Goal: Information Seeking & Learning: Learn about a topic

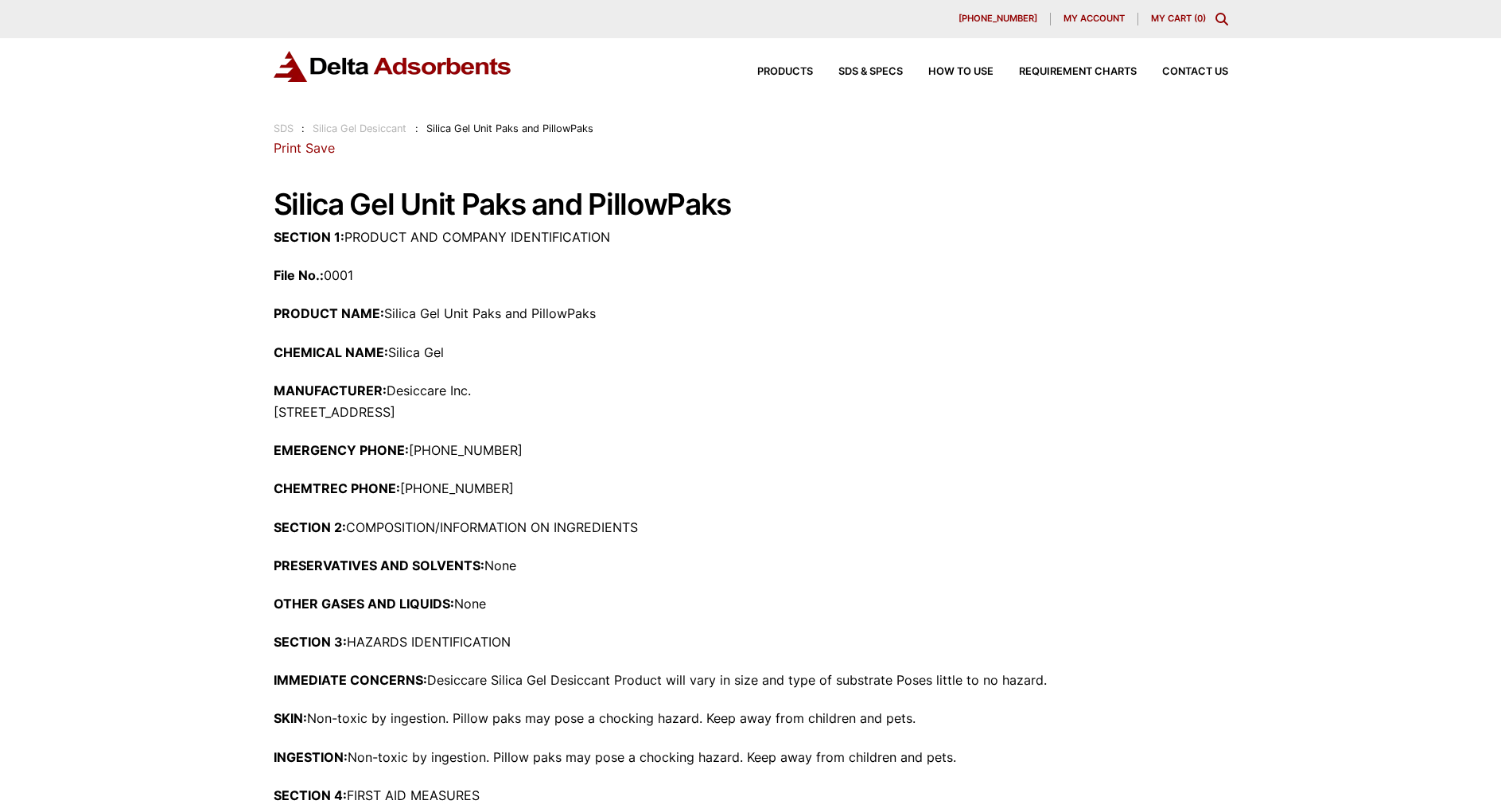
scroll to position [318, 0]
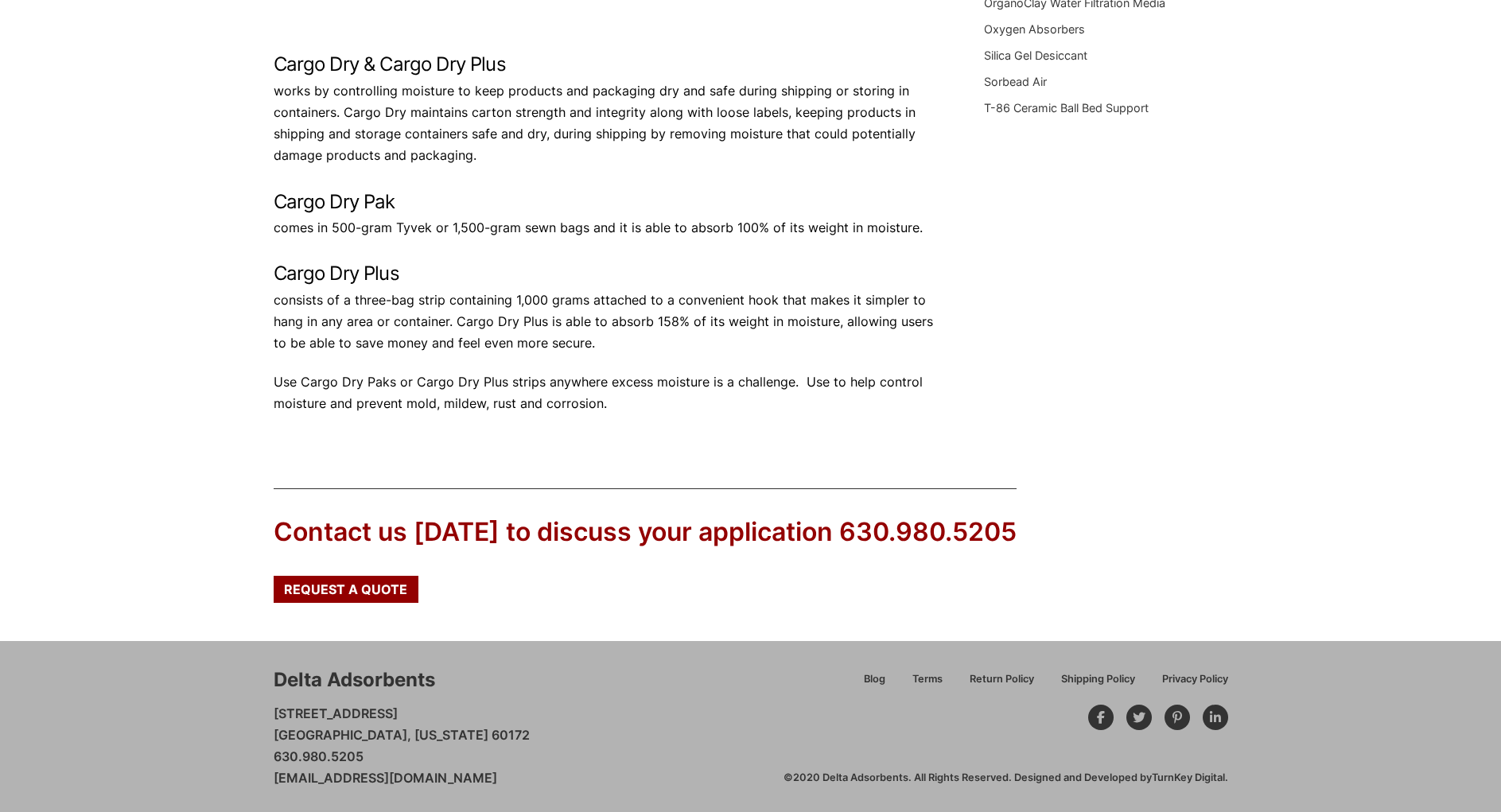
scroll to position [531, 0]
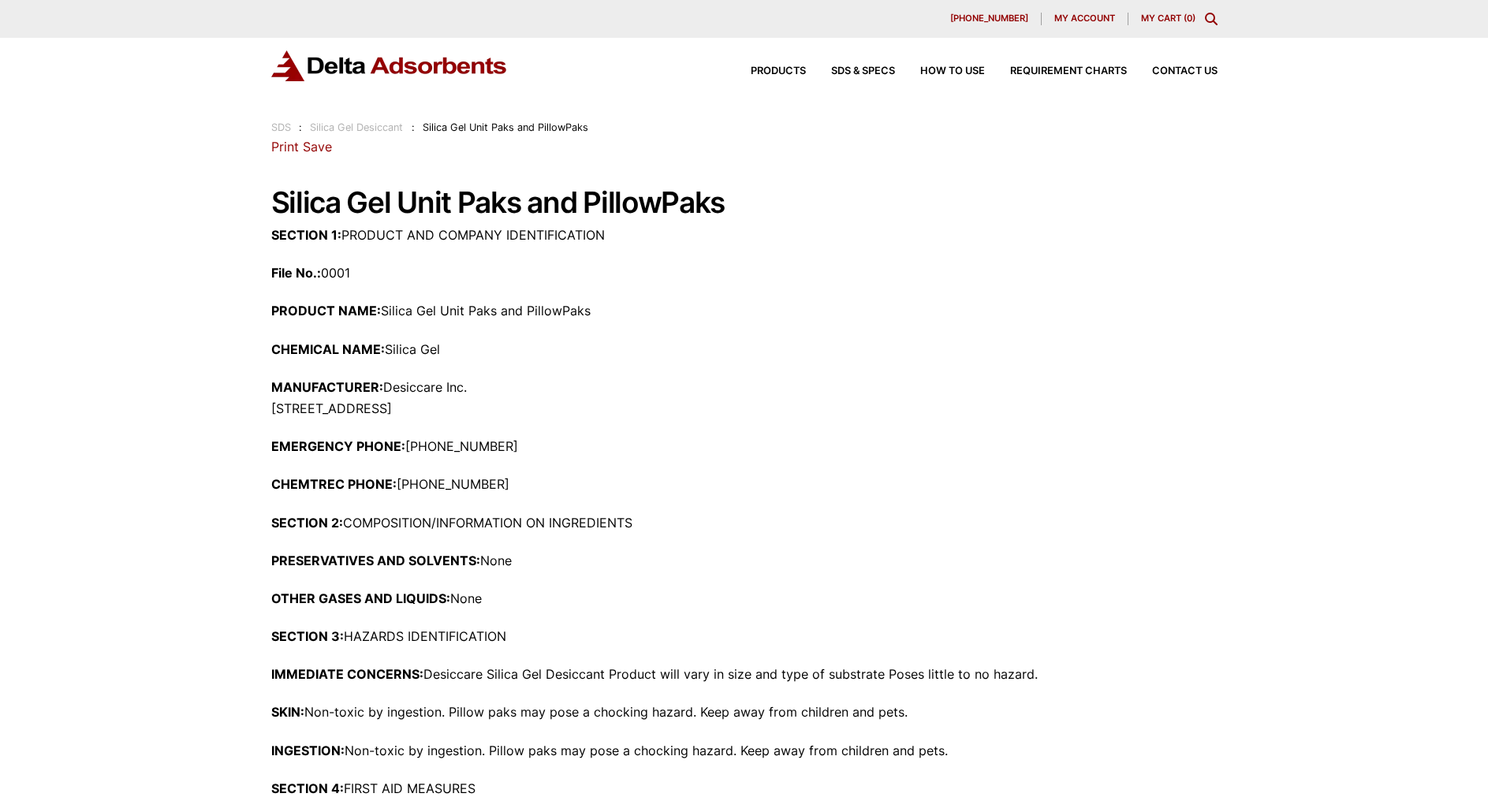
click at [384, 130] on link "Silica Gel Desiccant" at bounding box center [356, 127] width 93 height 12
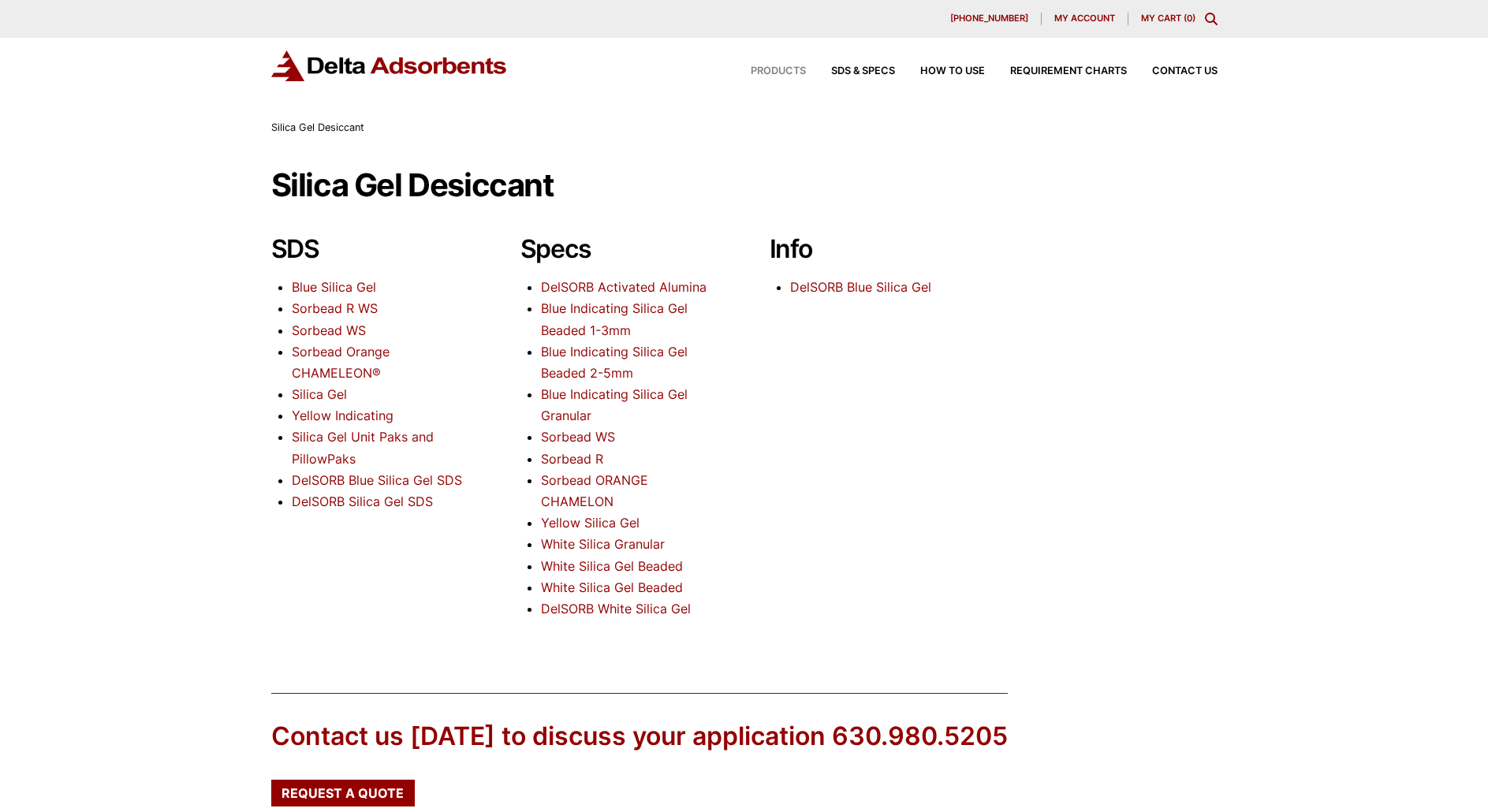
click at [797, 68] on span "Products" at bounding box center [778, 71] width 55 height 10
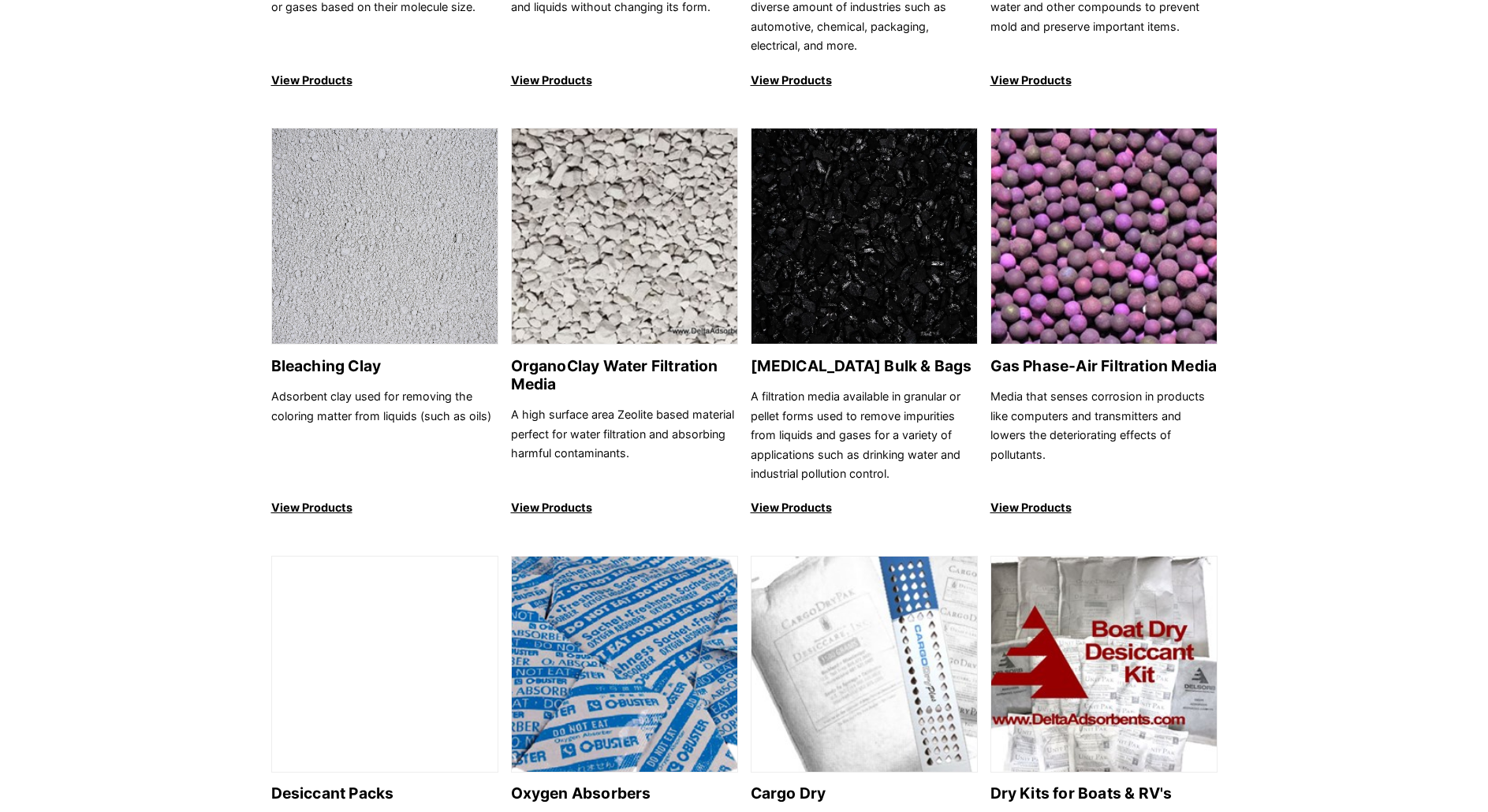
scroll to position [710, 0]
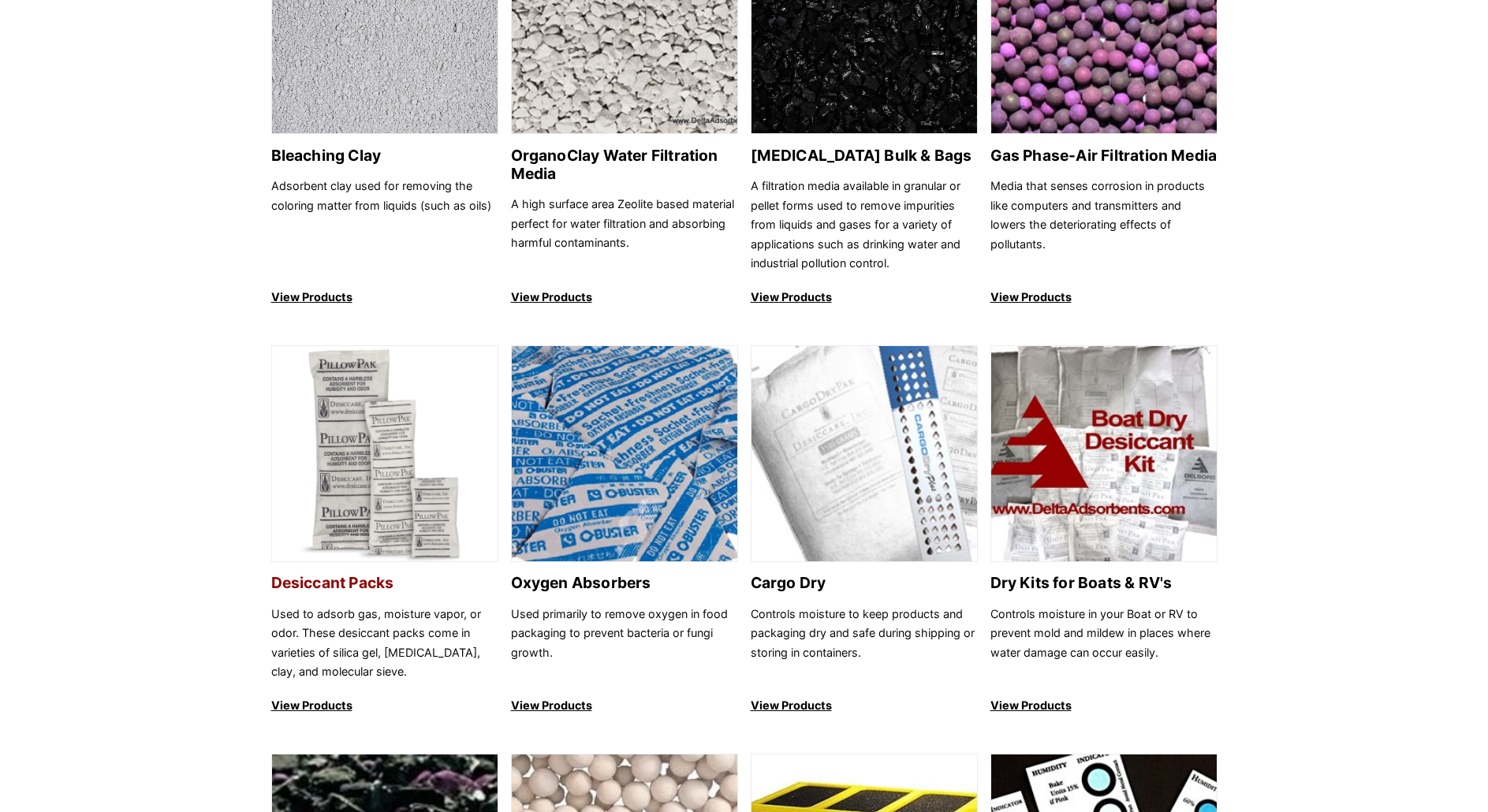
click at [422, 475] on img at bounding box center [384, 454] width 226 height 217
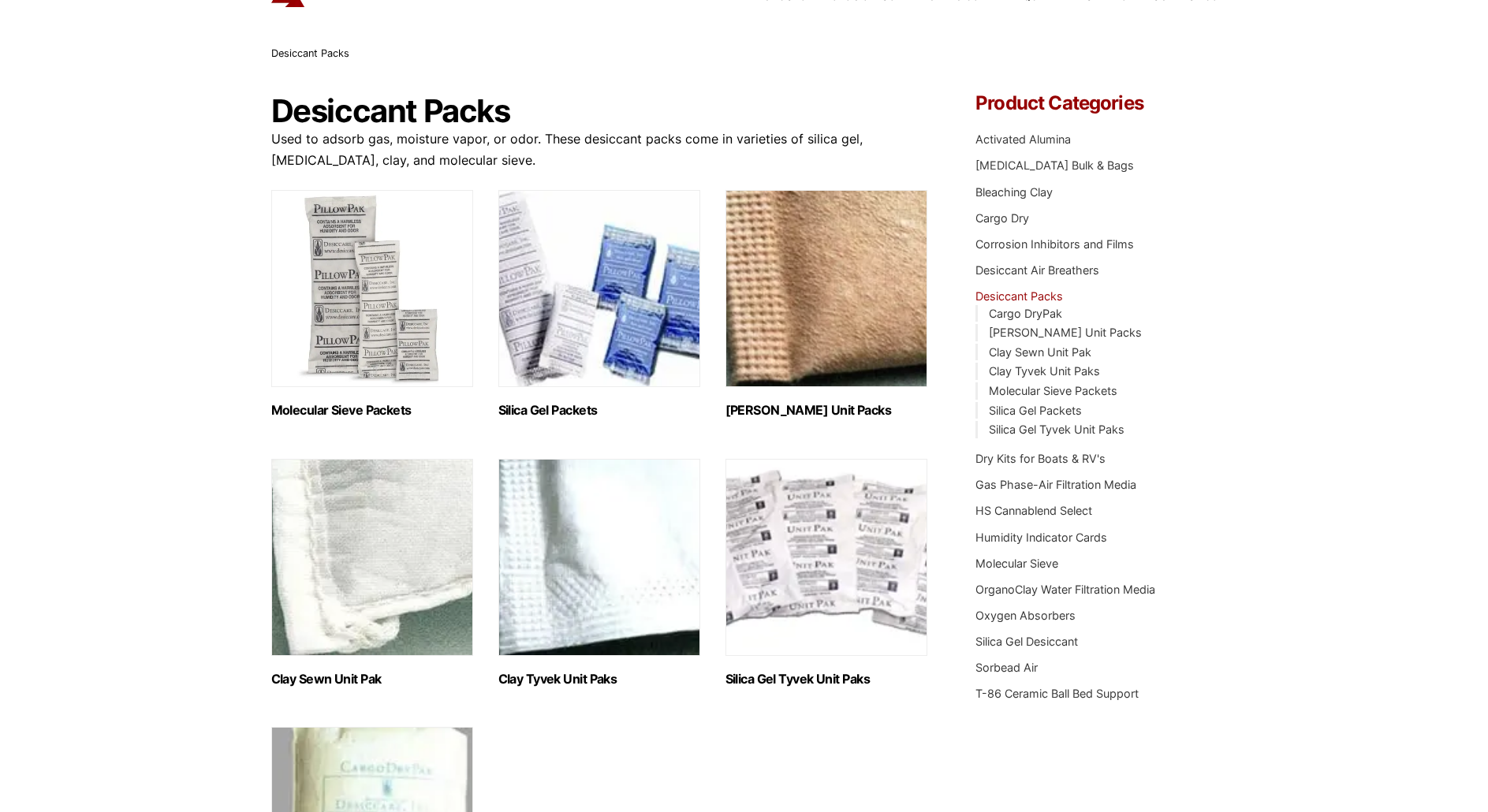
scroll to position [158, 0]
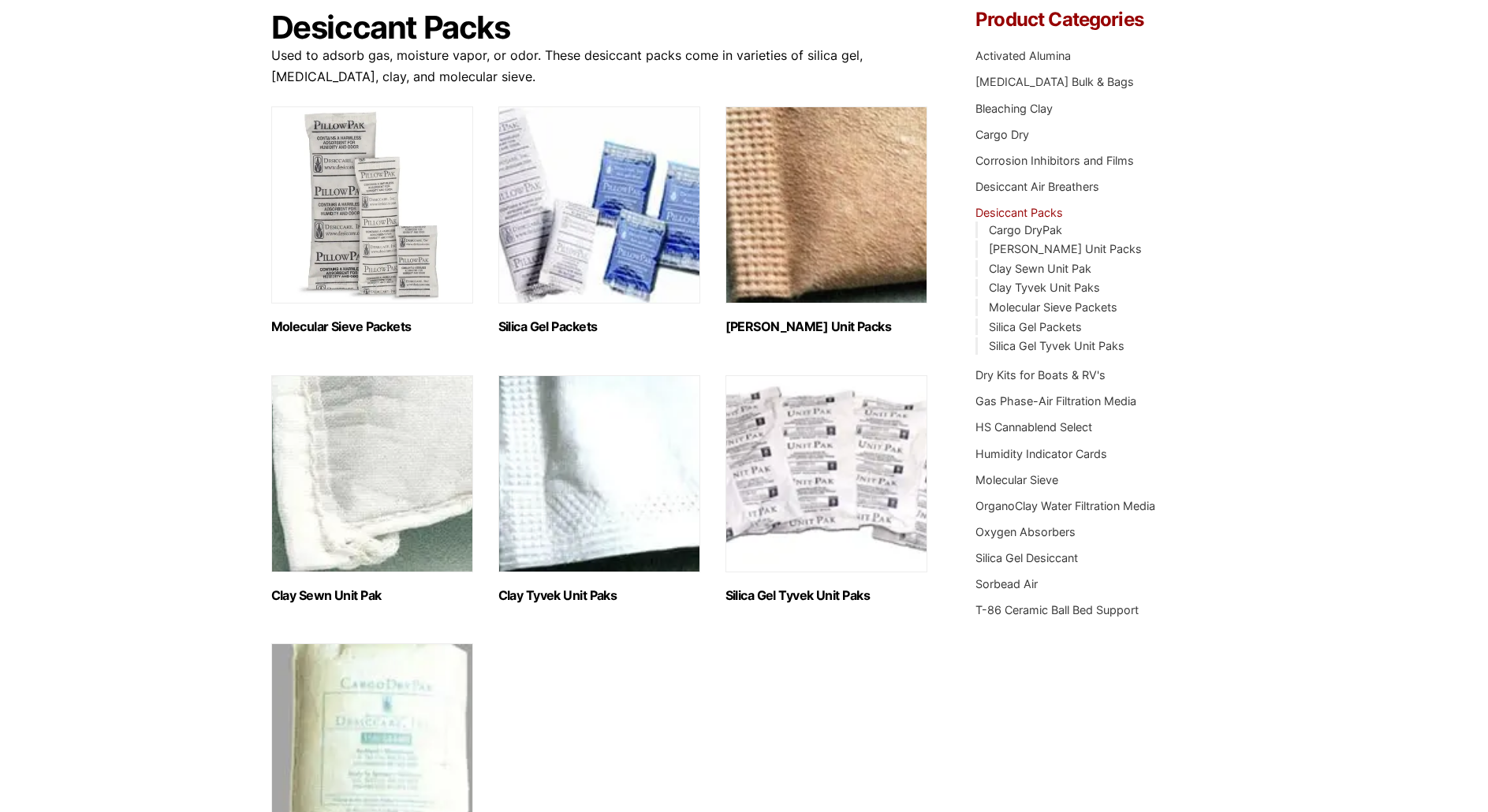
click at [796, 451] on img "Visit product category Silica Gel Tyvek Unit Paks" at bounding box center [826, 473] width 202 height 197
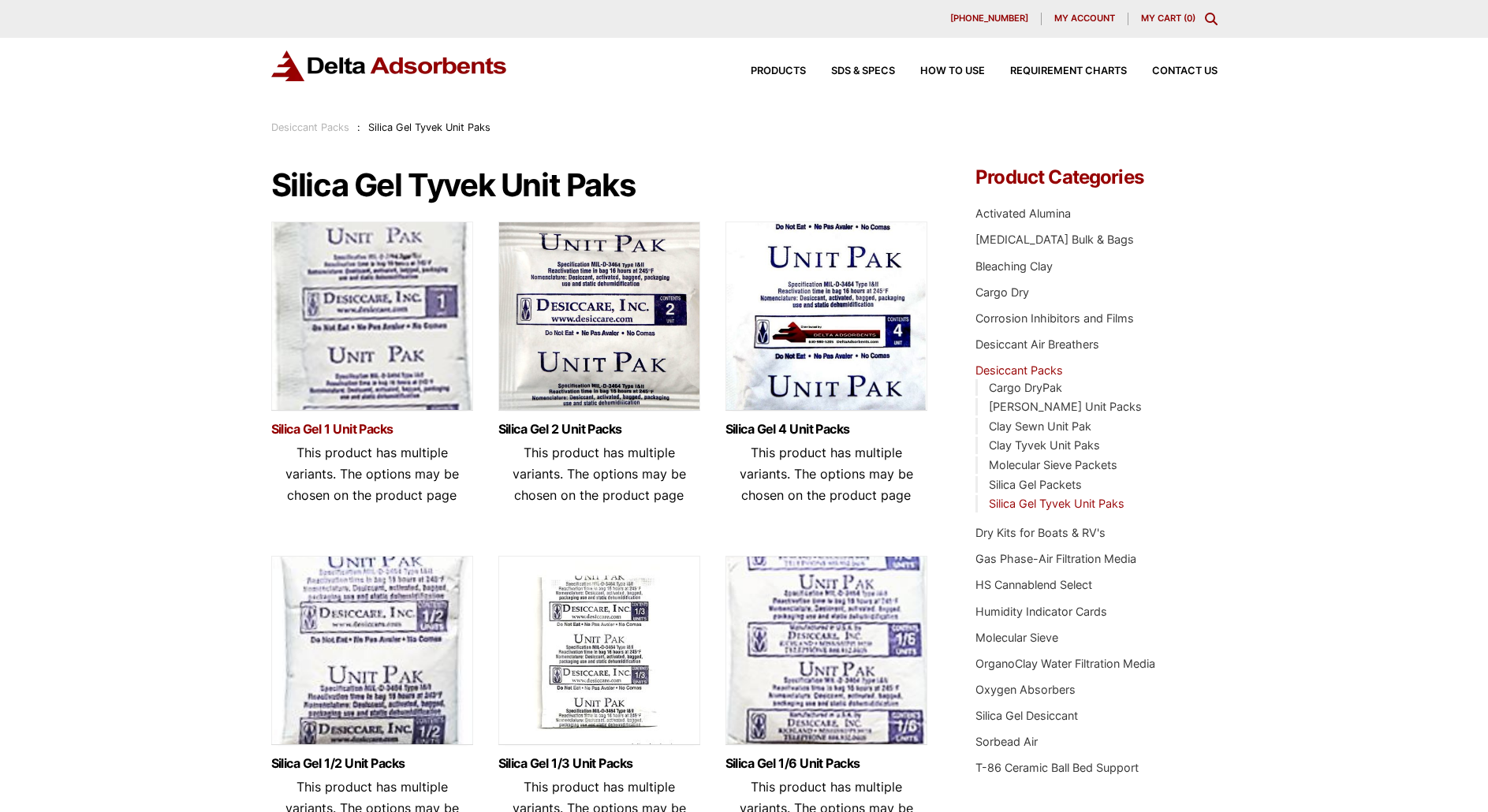
click at [393, 429] on link "Silica Gel 1 Unit Packs" at bounding box center [372, 429] width 202 height 14
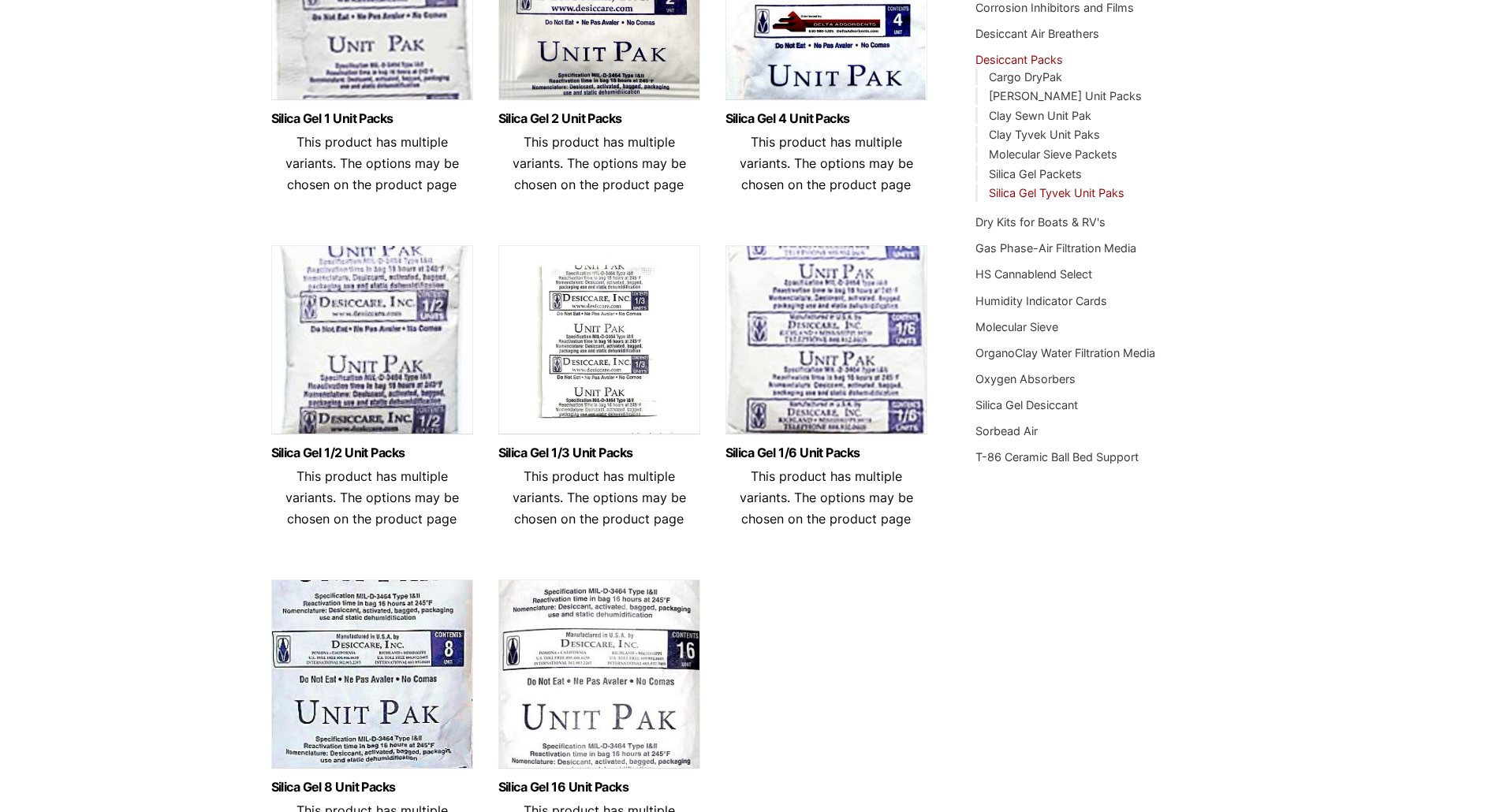
scroll to position [315, 0]
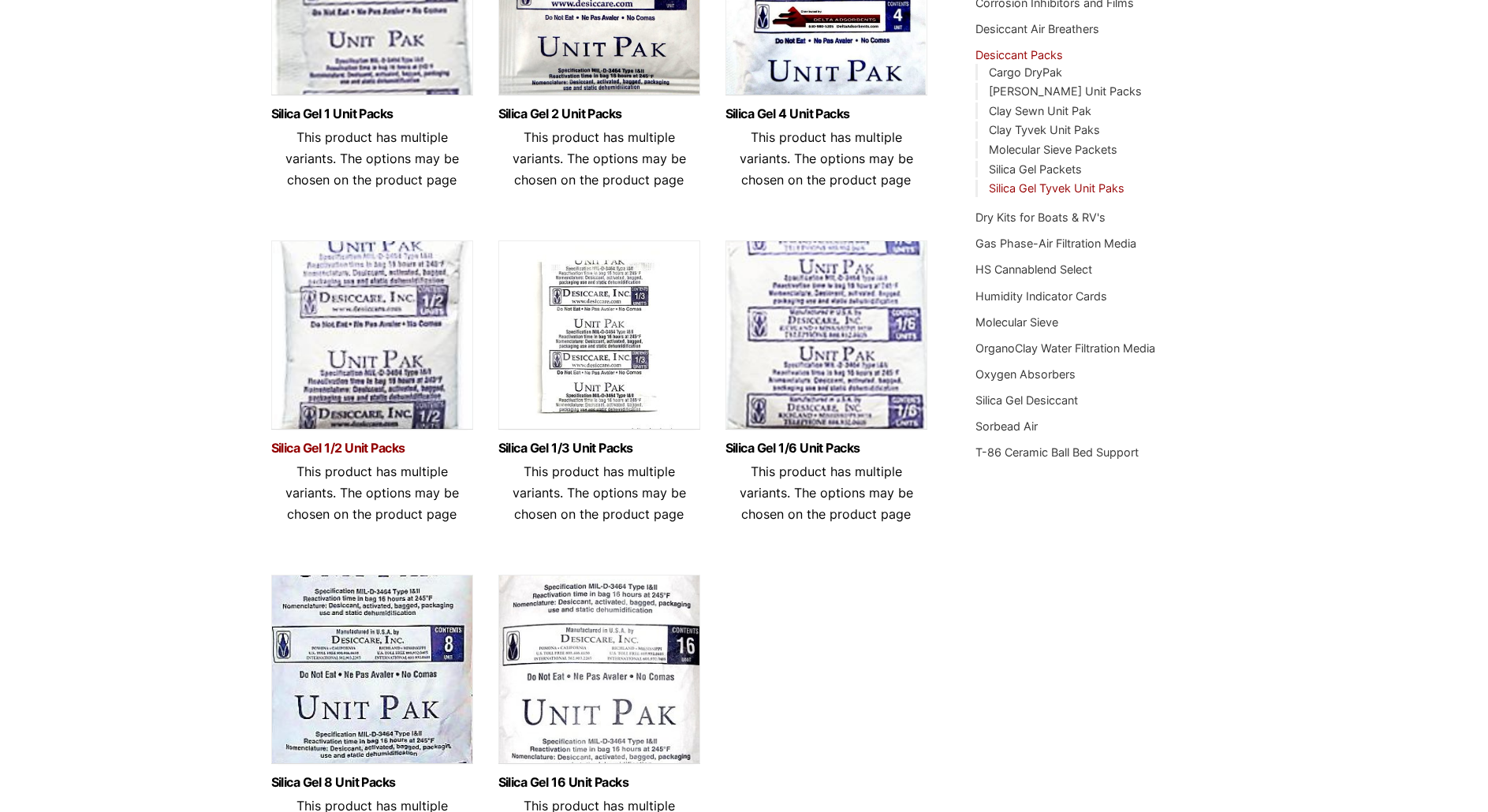
click at [341, 441] on link "Silica Gel 1/2 Unit Packs" at bounding box center [372, 448] width 202 height 14
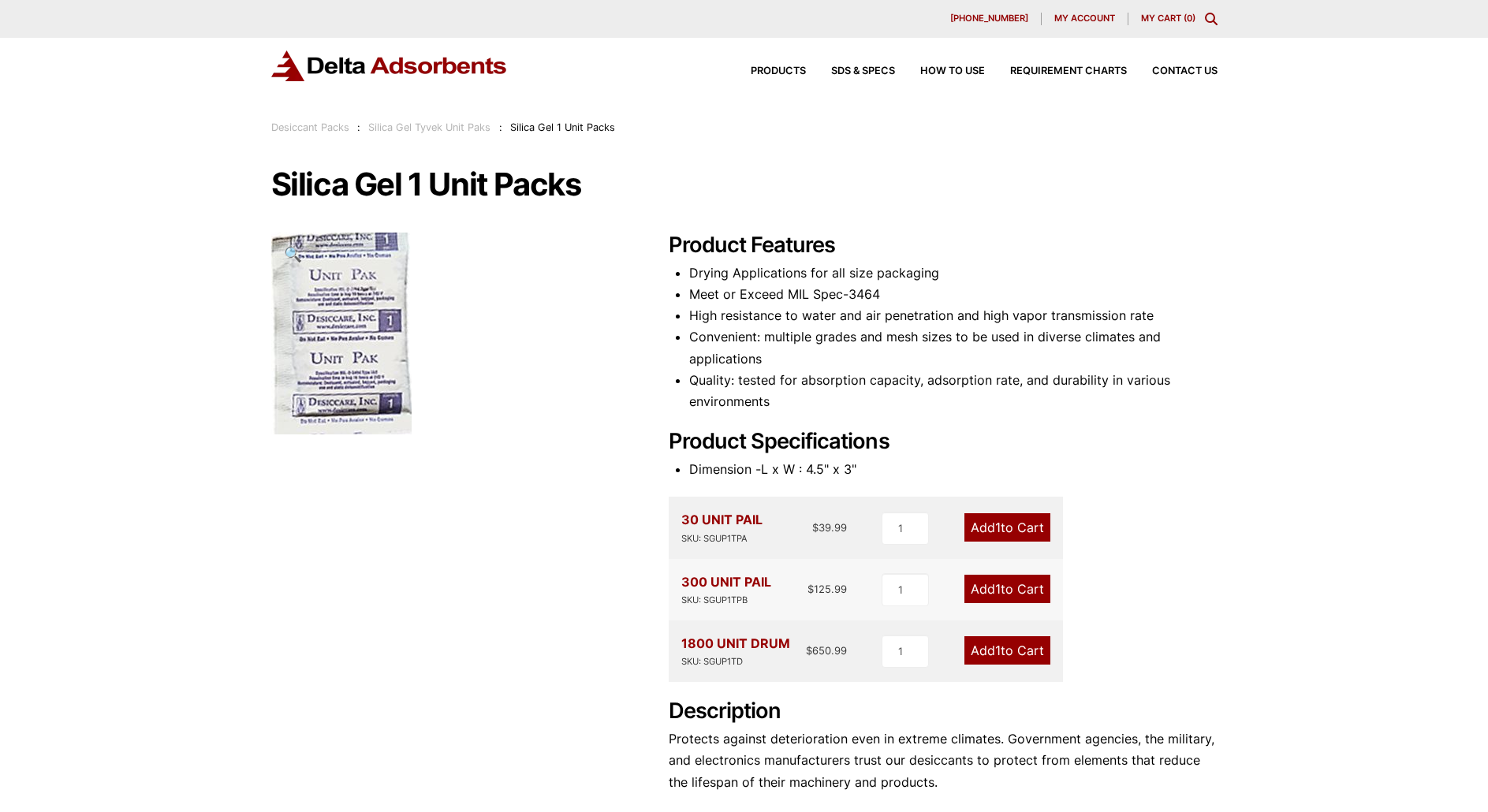
click at [890, 449] on h2 "Product Specifications" at bounding box center [943, 441] width 549 height 26
